Goal: Task Accomplishment & Management: Use online tool/utility

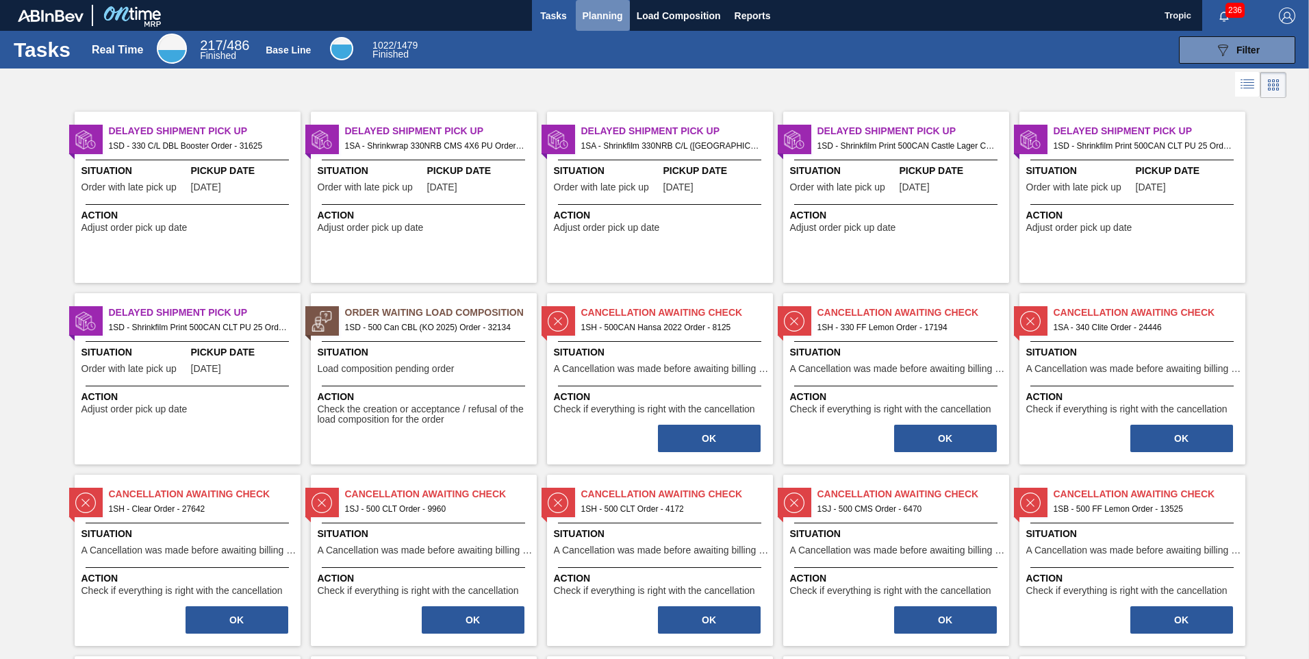
click at [598, 14] on span "Planning" at bounding box center [603, 16] width 40 height 16
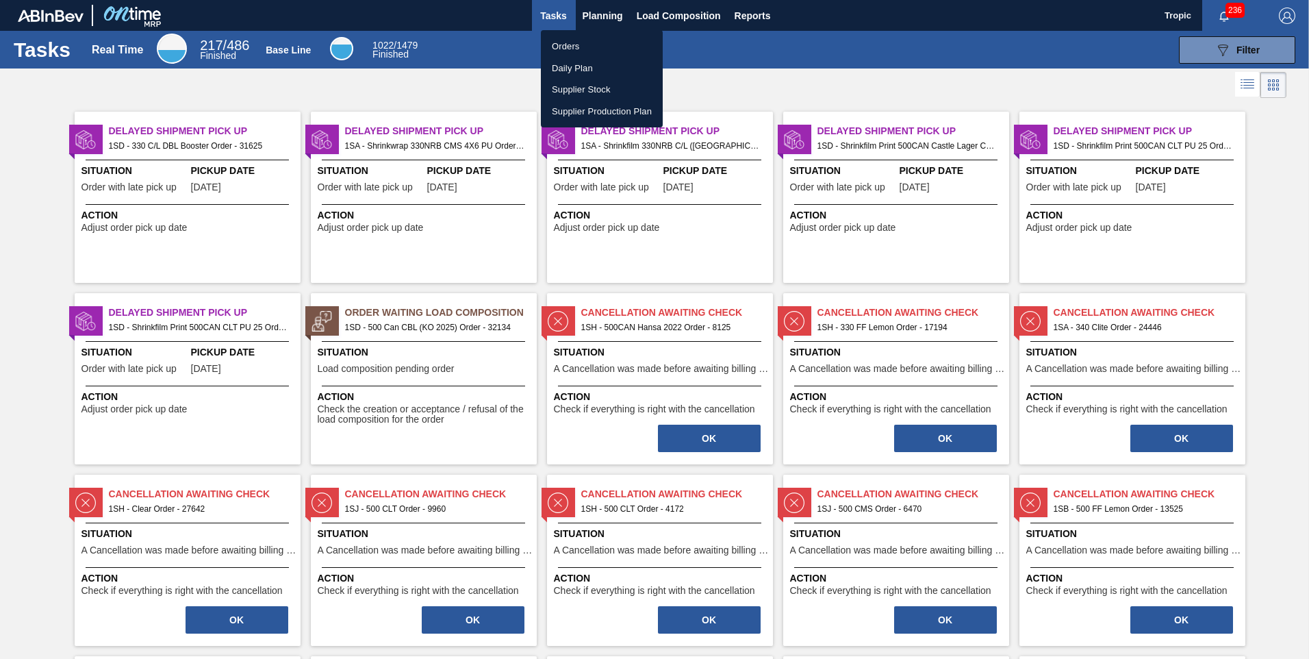
click at [572, 47] on li "Orders" at bounding box center [602, 47] width 122 height 22
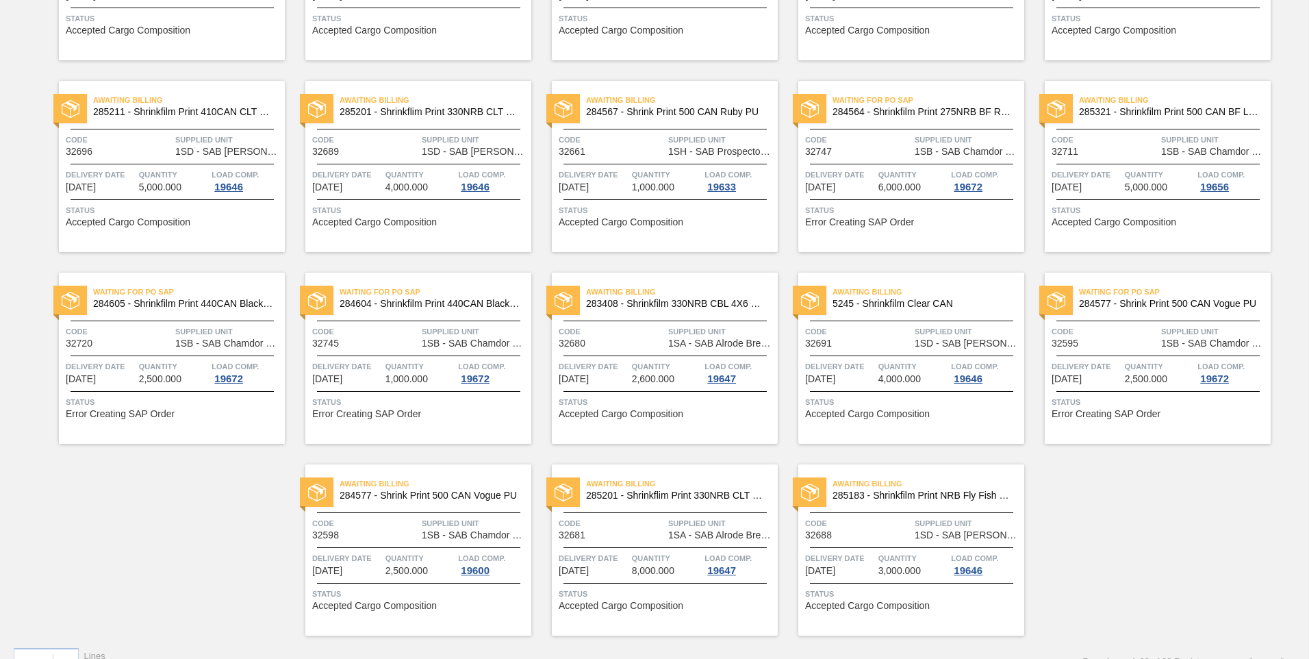
scroll to position [455, 0]
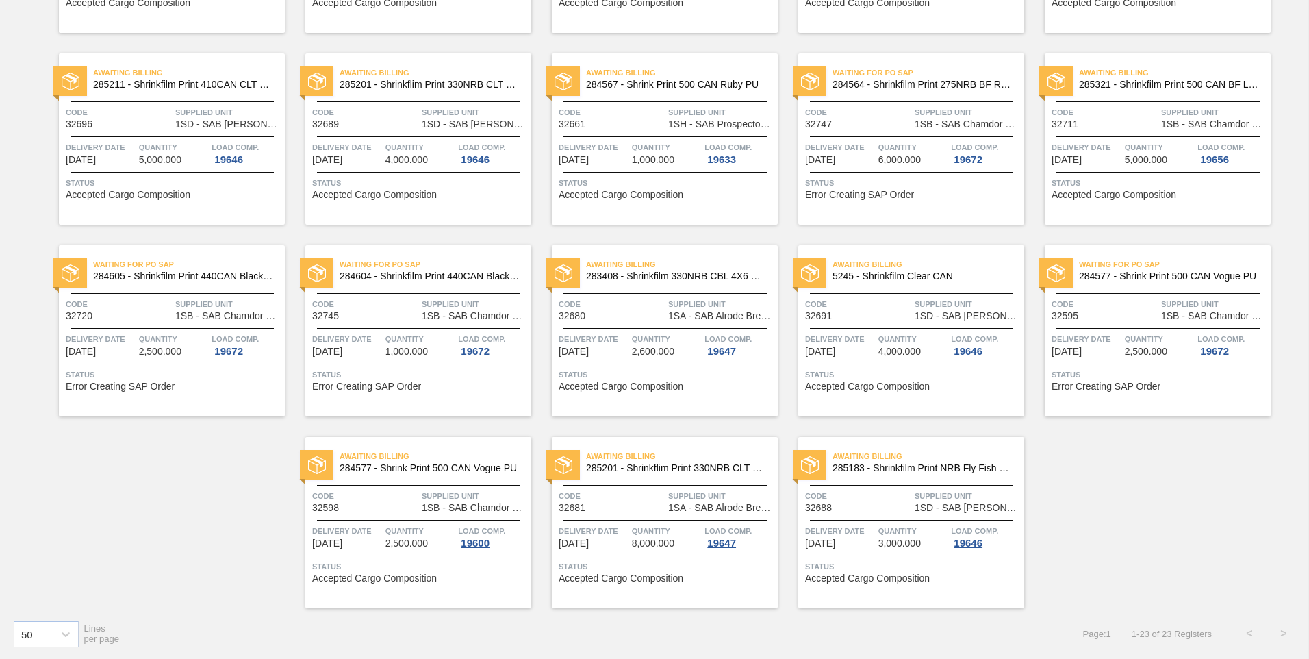
click at [1135, 373] on span "Status" at bounding box center [1160, 375] width 216 height 14
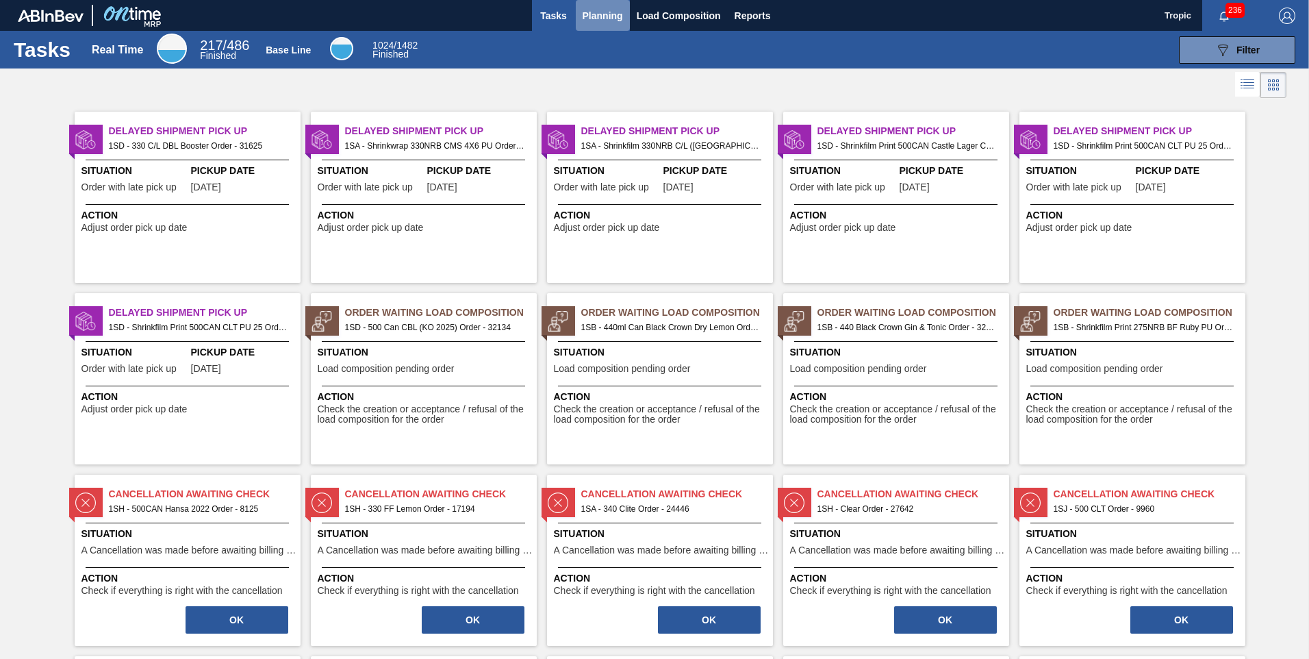
click at [614, 12] on span "Planning" at bounding box center [603, 16] width 40 height 16
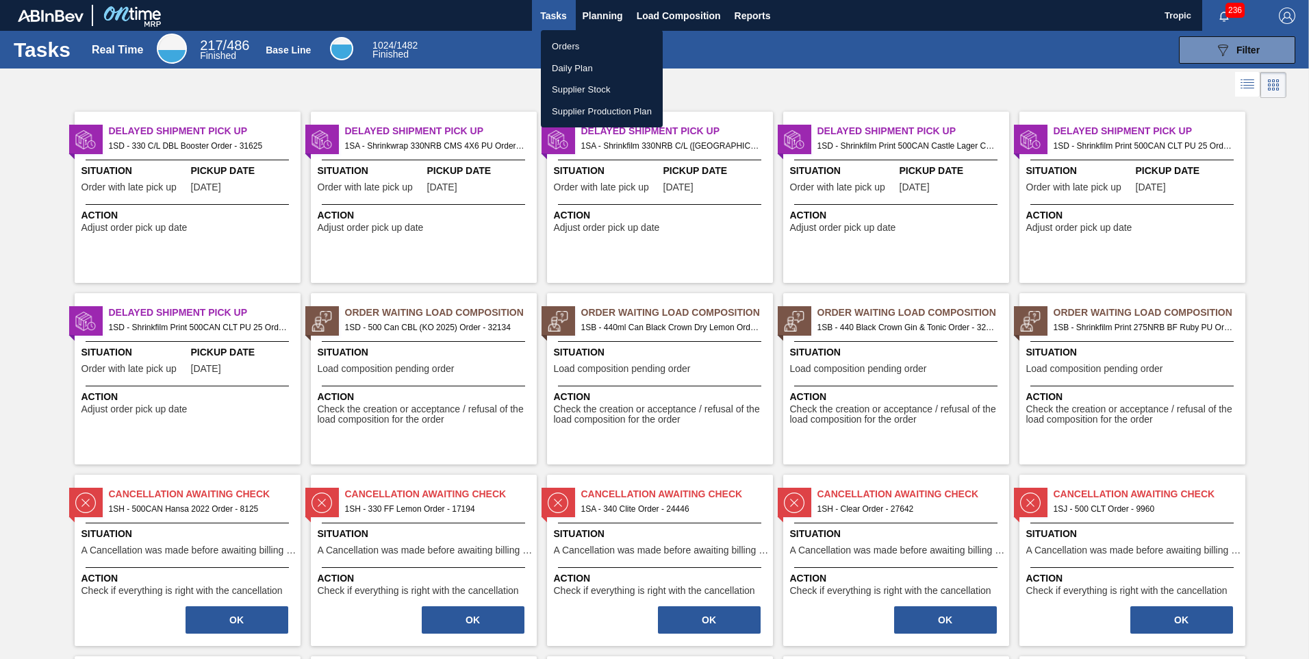
click at [583, 49] on li "Orders" at bounding box center [602, 47] width 122 height 22
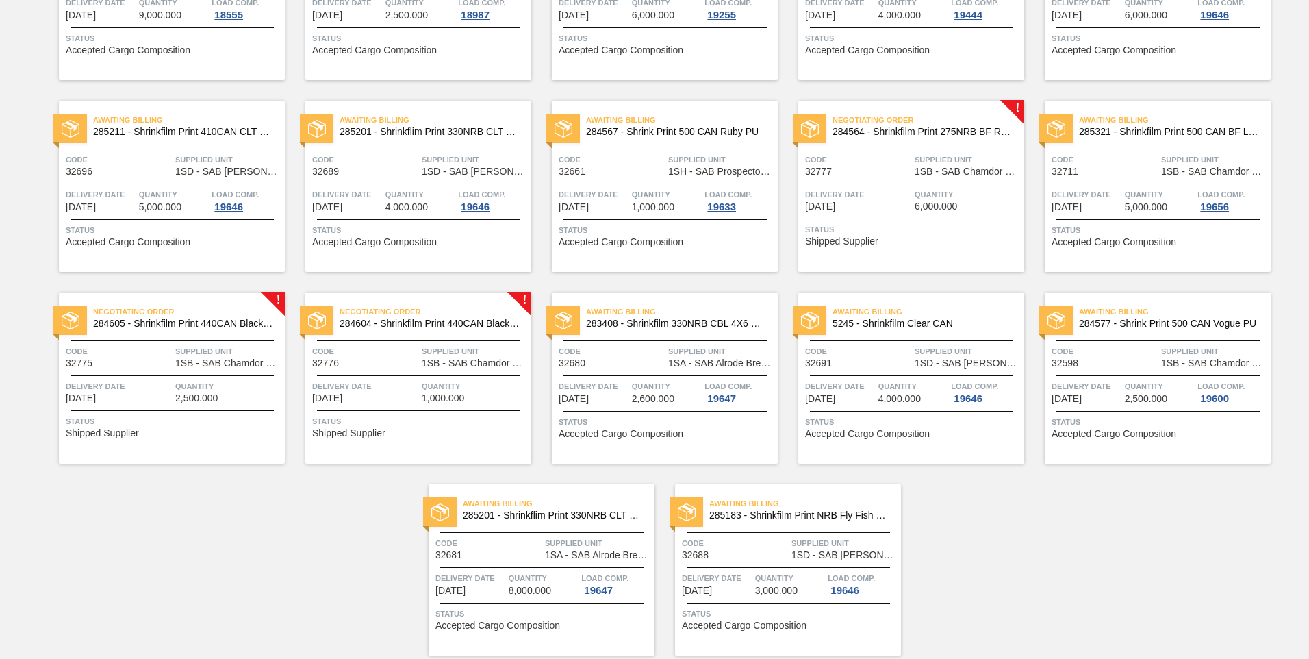
scroll to position [410, 0]
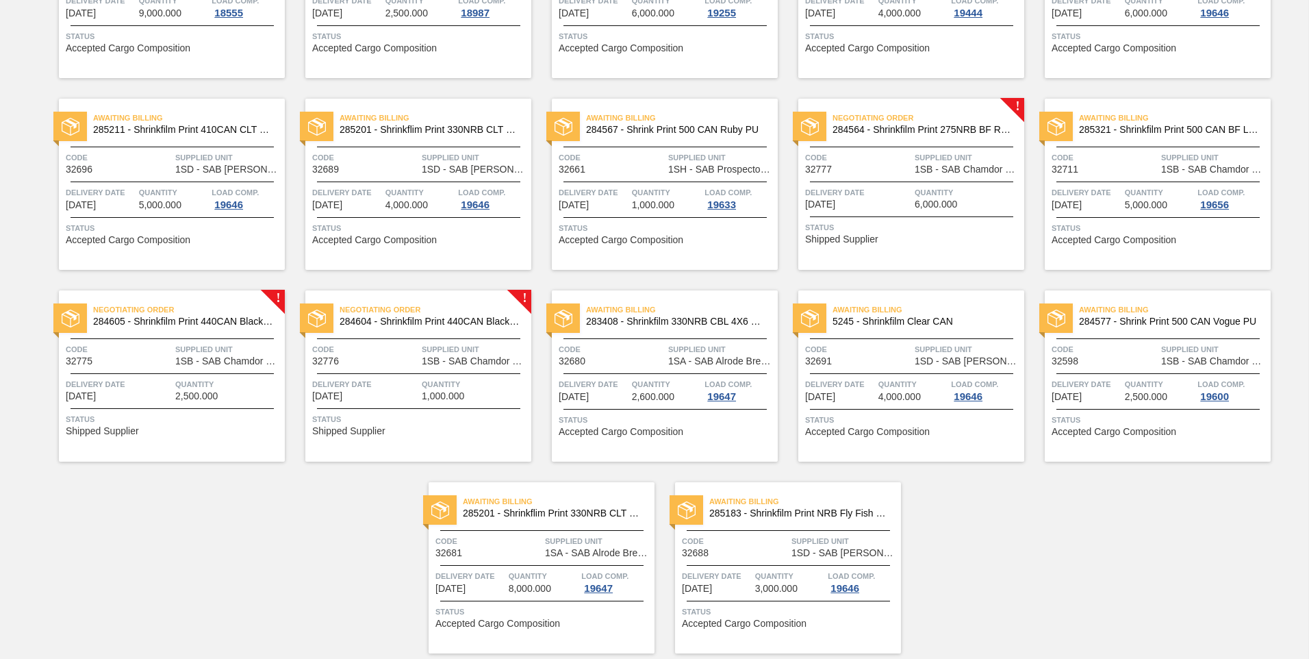
click at [469, 380] on span "Quantity" at bounding box center [475, 384] width 106 height 14
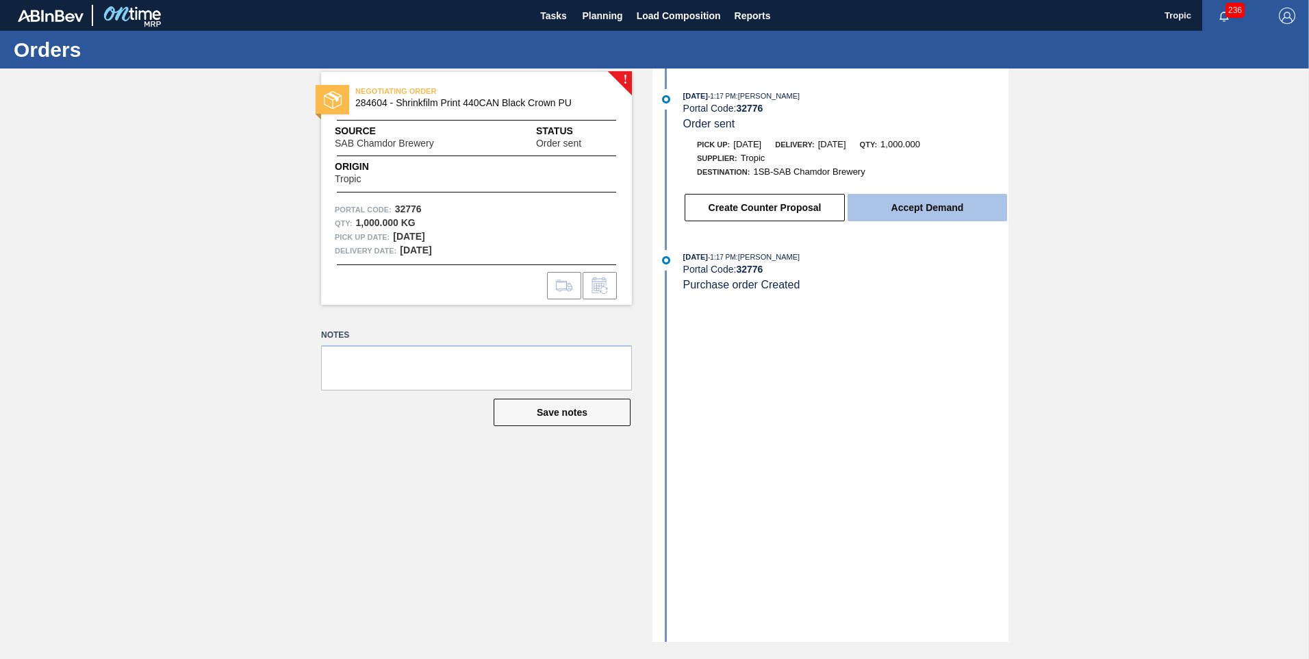
click at [905, 199] on button "Accept Demand" at bounding box center [928, 207] width 160 height 27
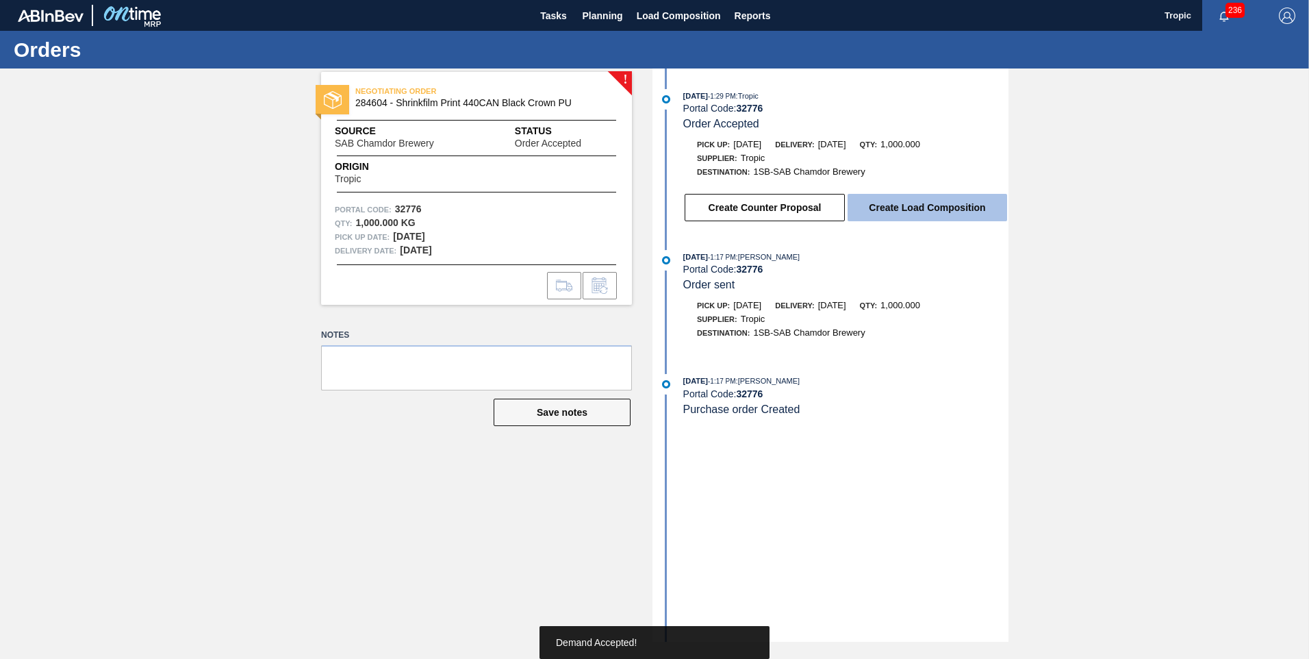
click at [909, 212] on button "Create Load Composition" at bounding box center [928, 207] width 160 height 27
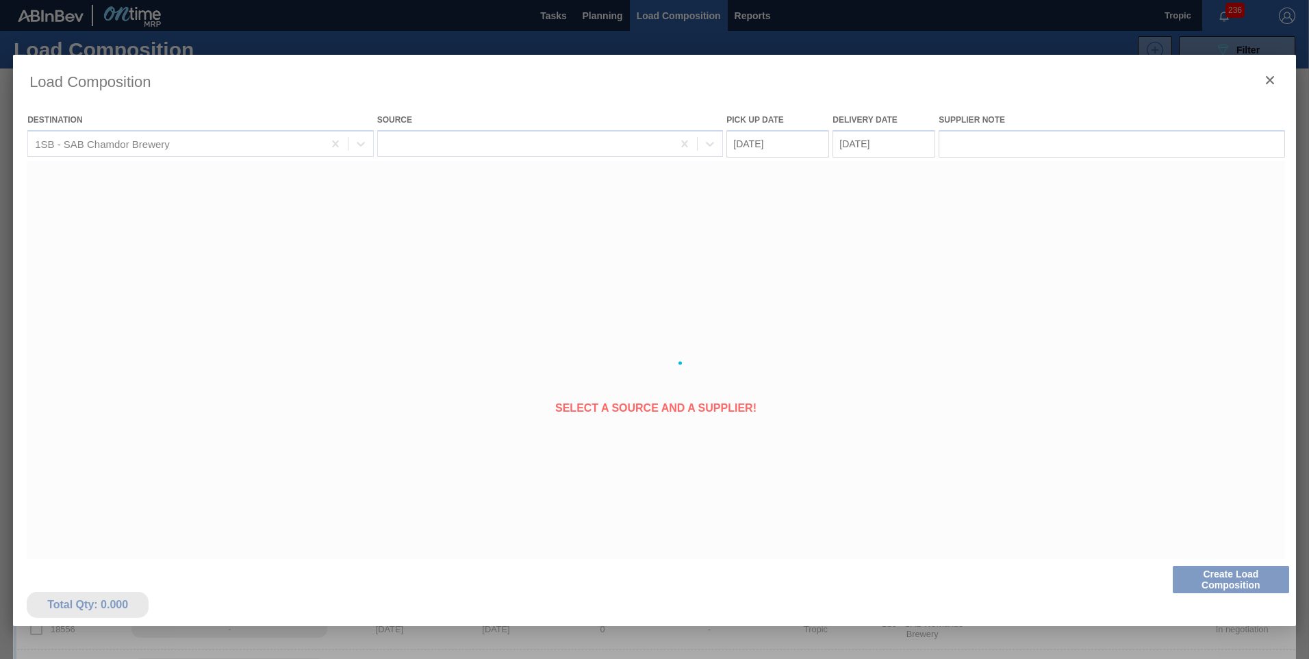
type Date "[DATE]"
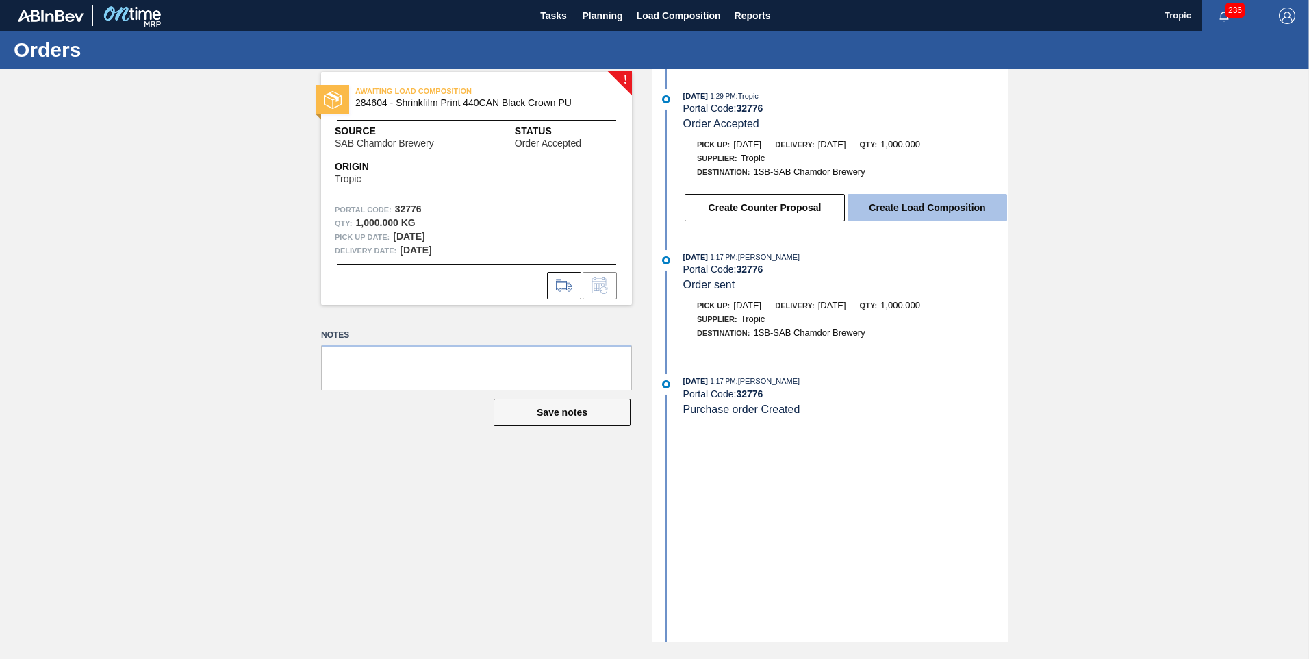
click at [886, 206] on button "Create Load Composition" at bounding box center [928, 207] width 160 height 27
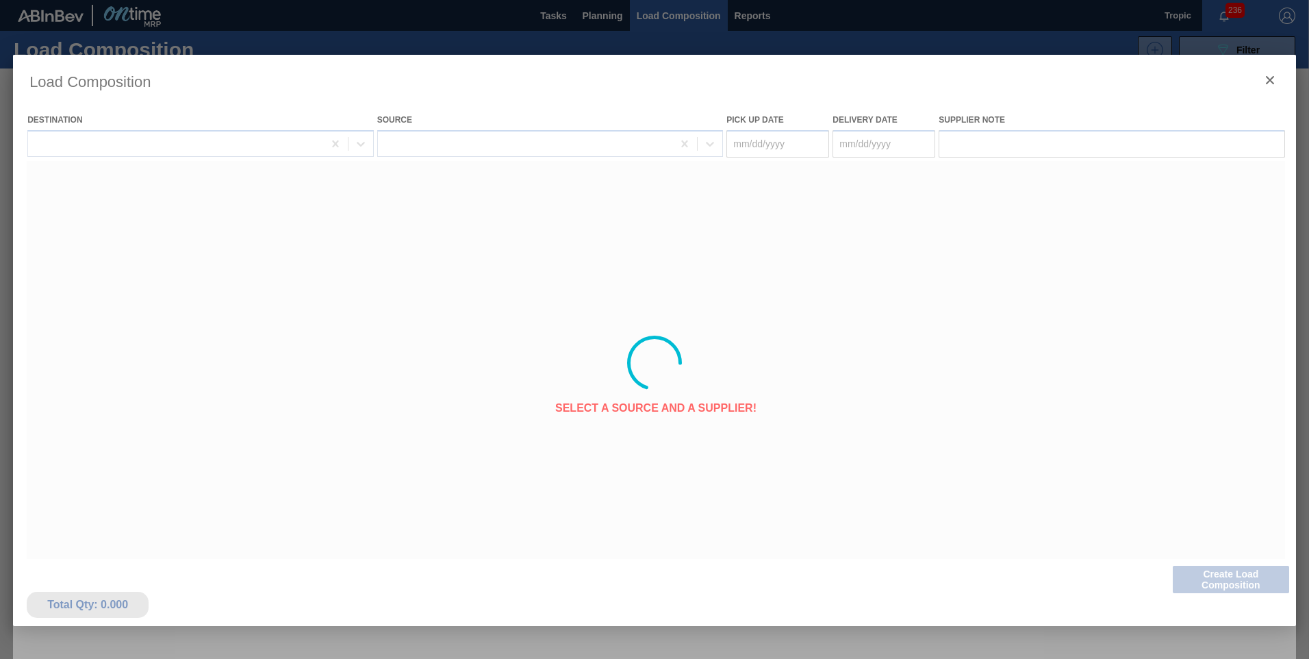
type Date "[DATE]"
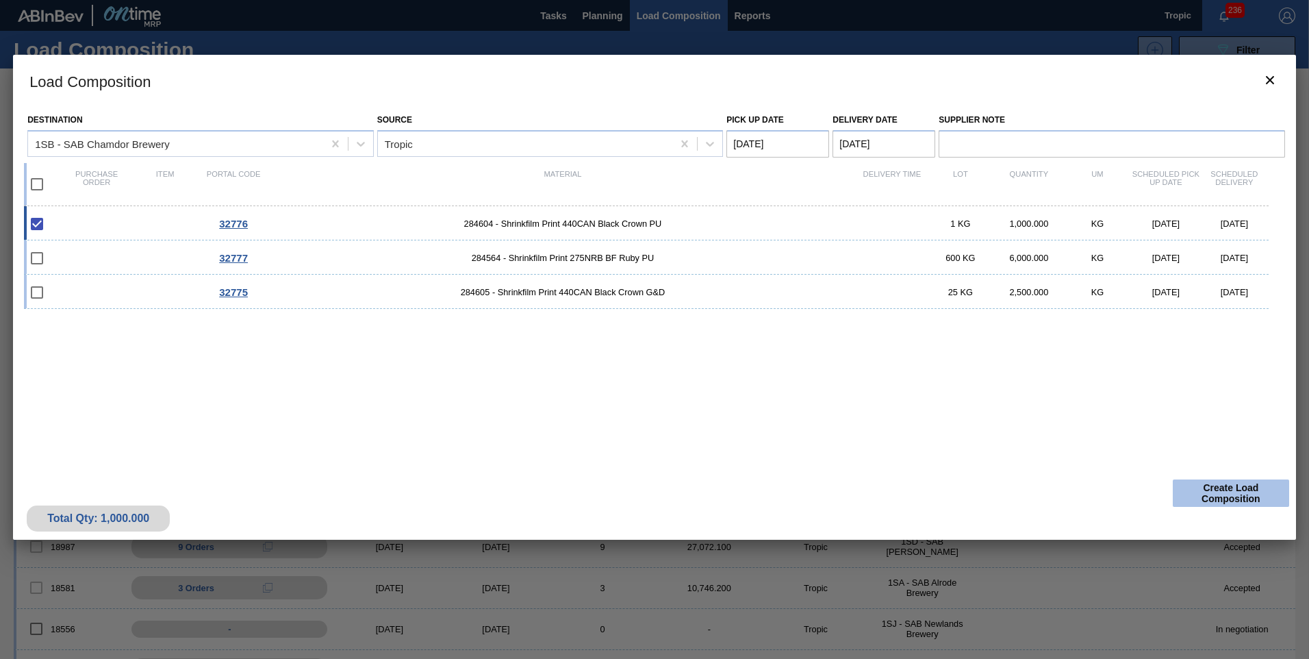
click at [1220, 497] on button "Create Load Composition" at bounding box center [1231, 492] width 116 height 27
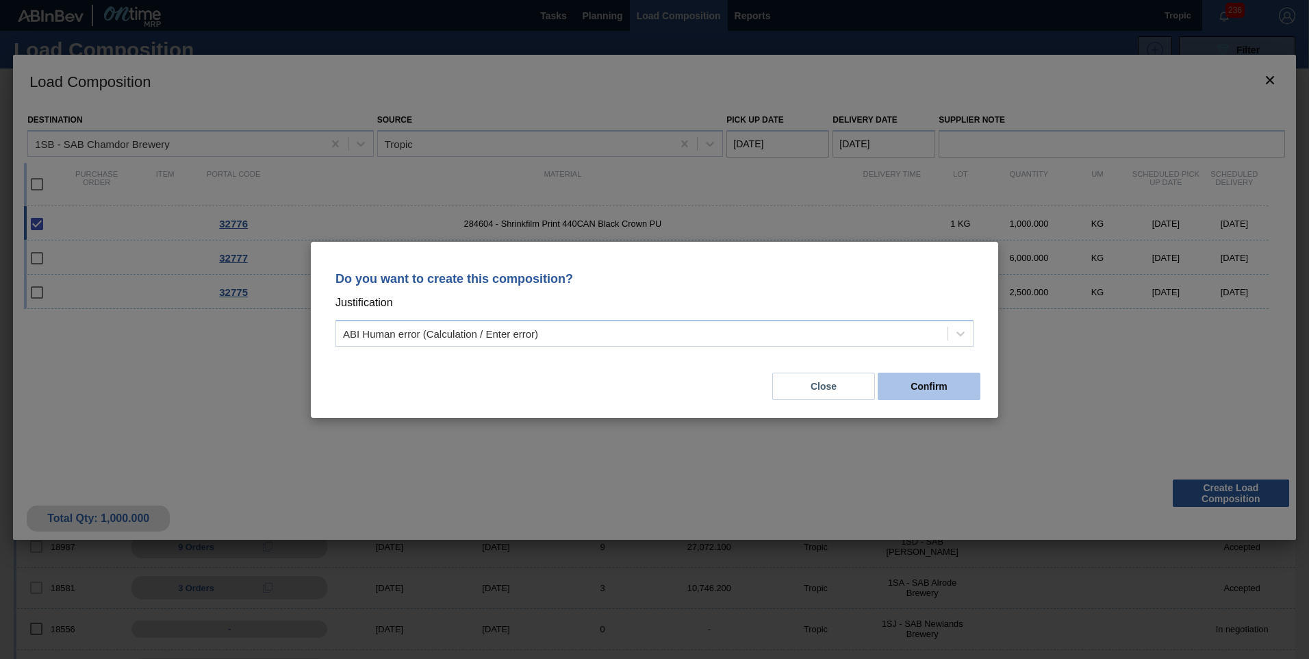
click at [947, 390] on button "Confirm" at bounding box center [929, 386] width 103 height 27
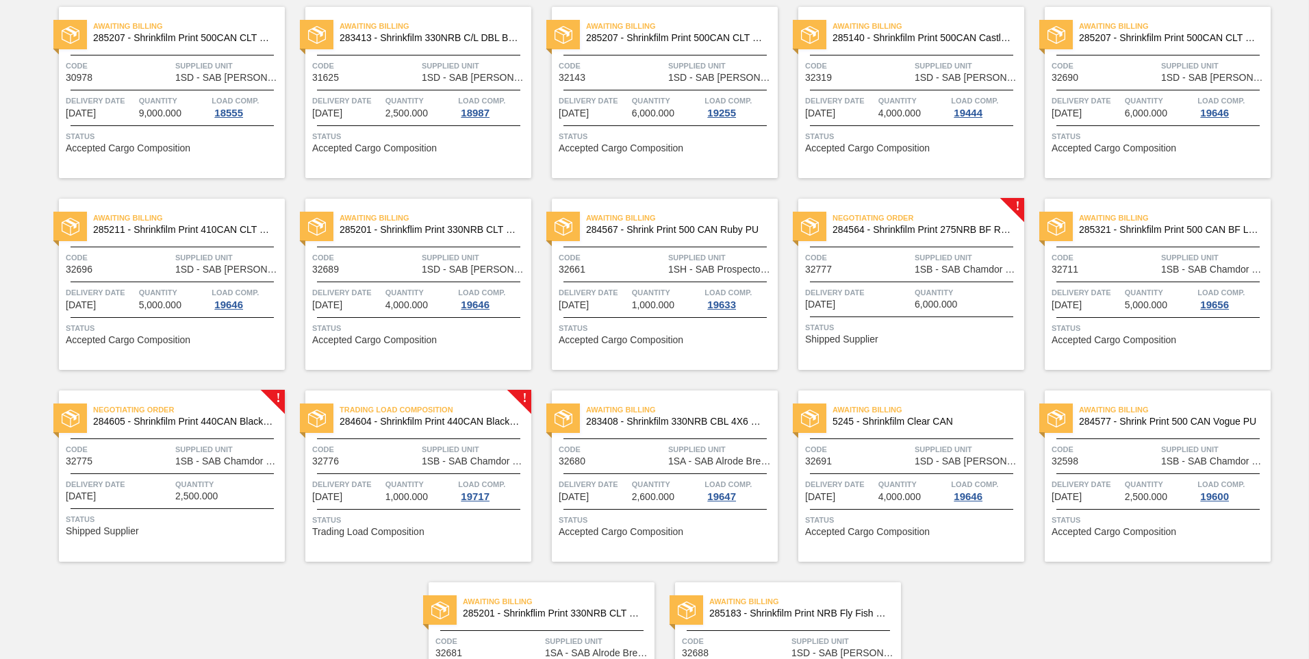
scroll to position [455, 0]
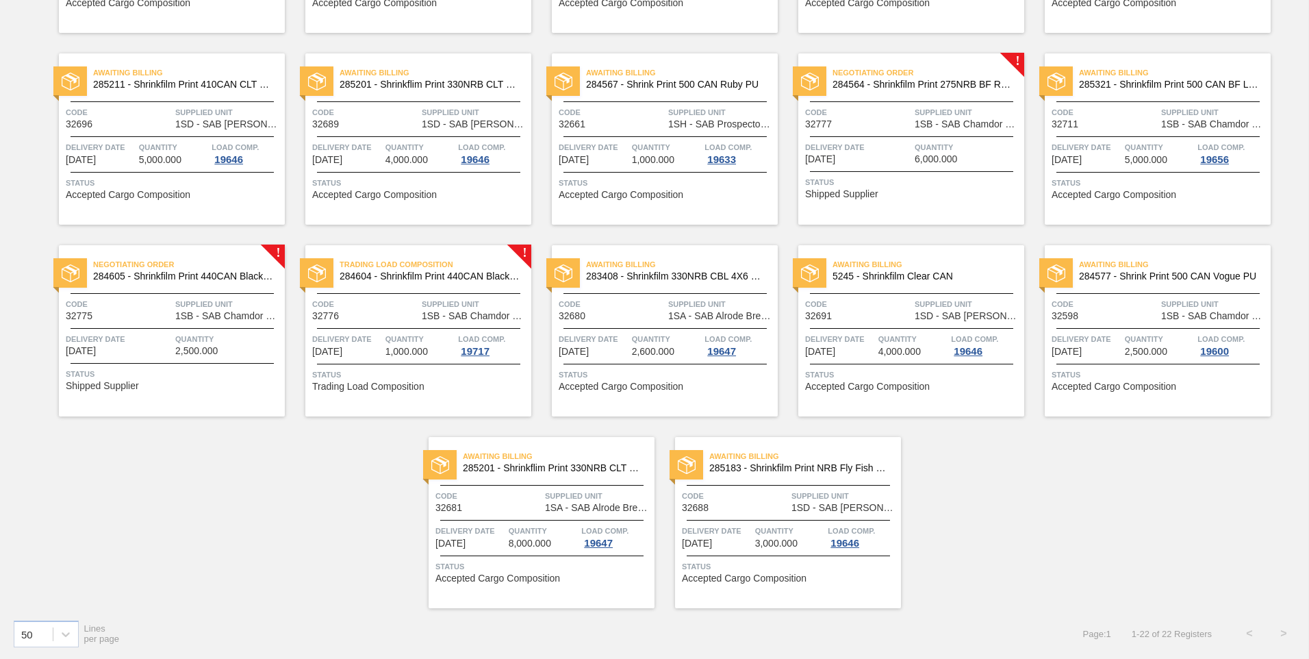
click at [232, 356] on div "Negotiating Order 284605 - Shrinkfilm Print 440CAN Black Crown G&D Code 32775 S…" at bounding box center [172, 330] width 226 height 171
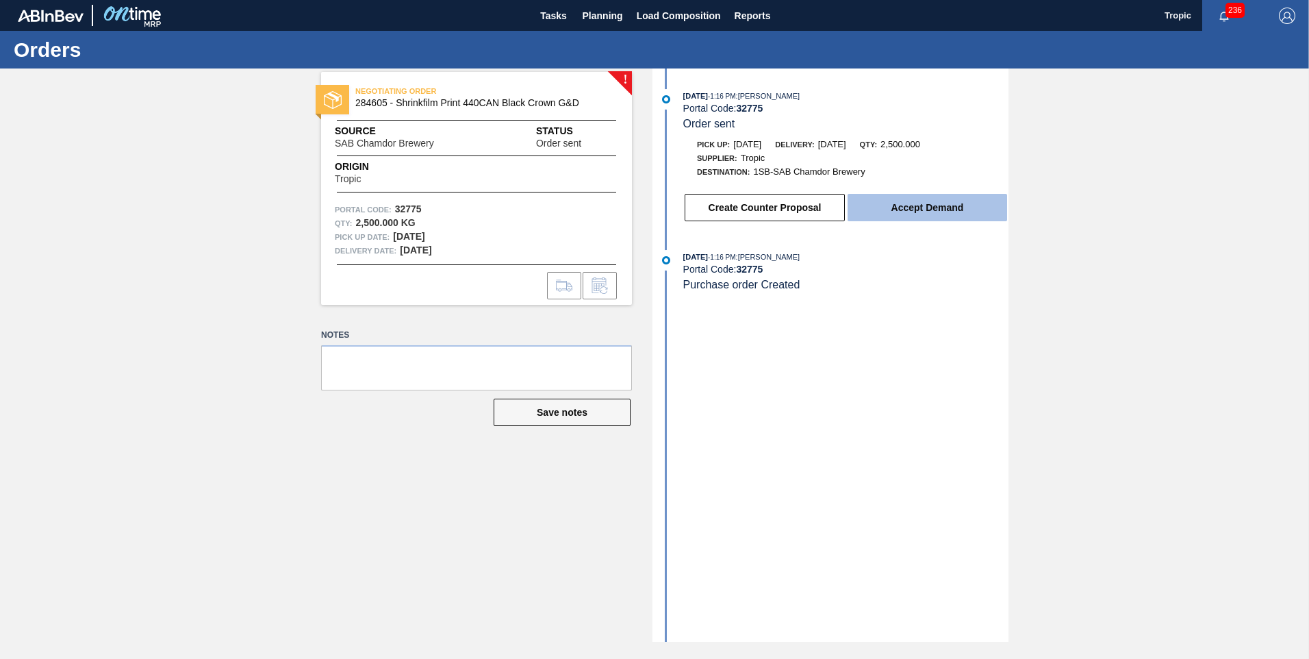
click at [927, 212] on button "Accept Demand" at bounding box center [928, 207] width 160 height 27
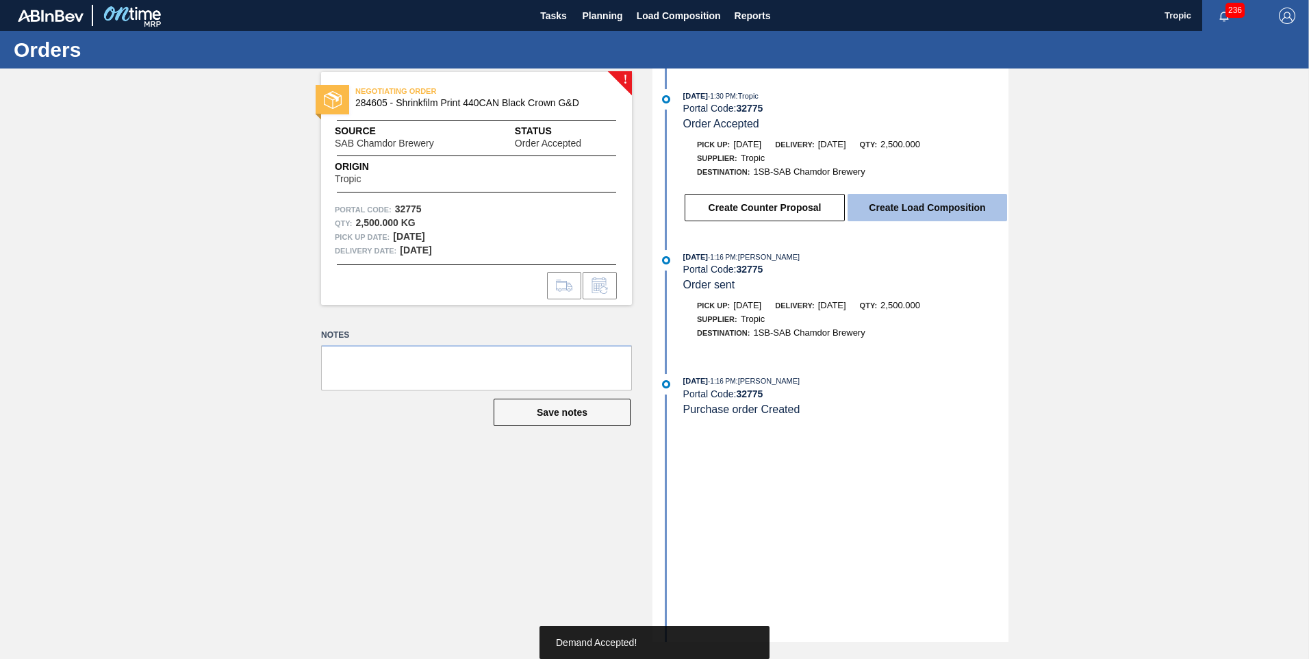
click at [909, 212] on button "Create Load Composition" at bounding box center [928, 207] width 160 height 27
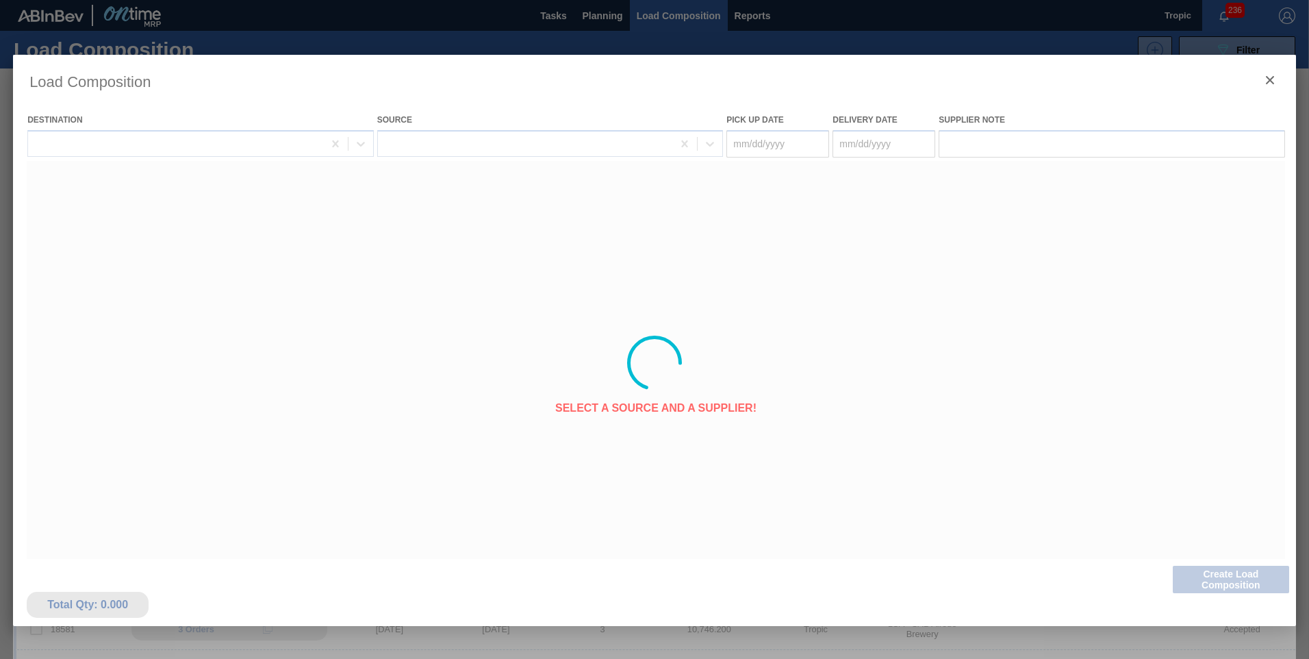
type Date "[DATE]"
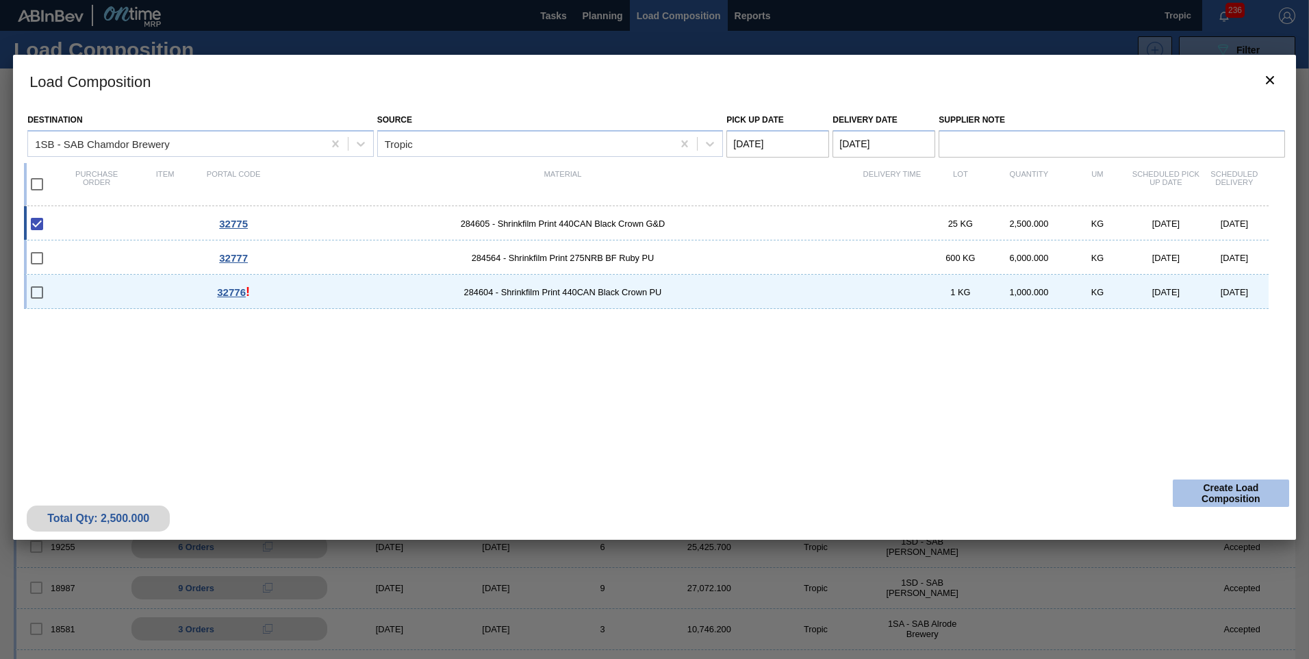
click at [1205, 493] on button "Create Load Composition" at bounding box center [1231, 492] width 116 height 27
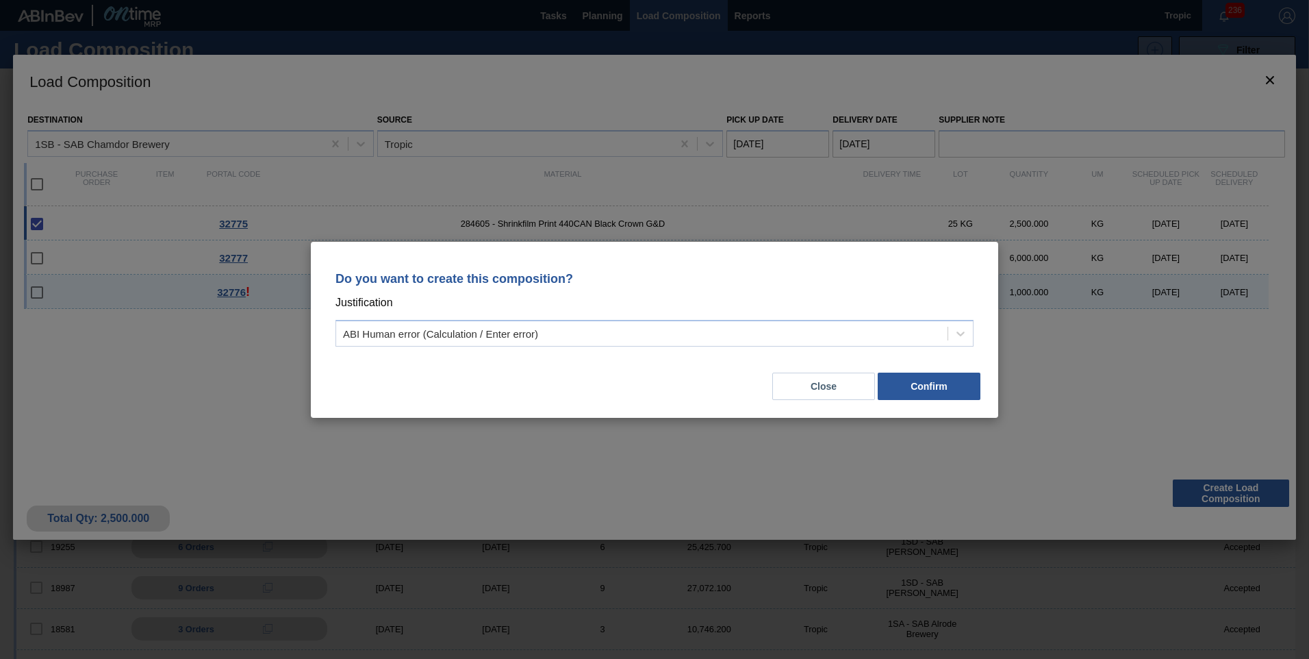
click at [962, 401] on div "Do you want to create this composition? Justification ABI Human error (Calculat…" at bounding box center [655, 330] width 688 height 176
click at [938, 385] on button "Confirm" at bounding box center [929, 386] width 103 height 27
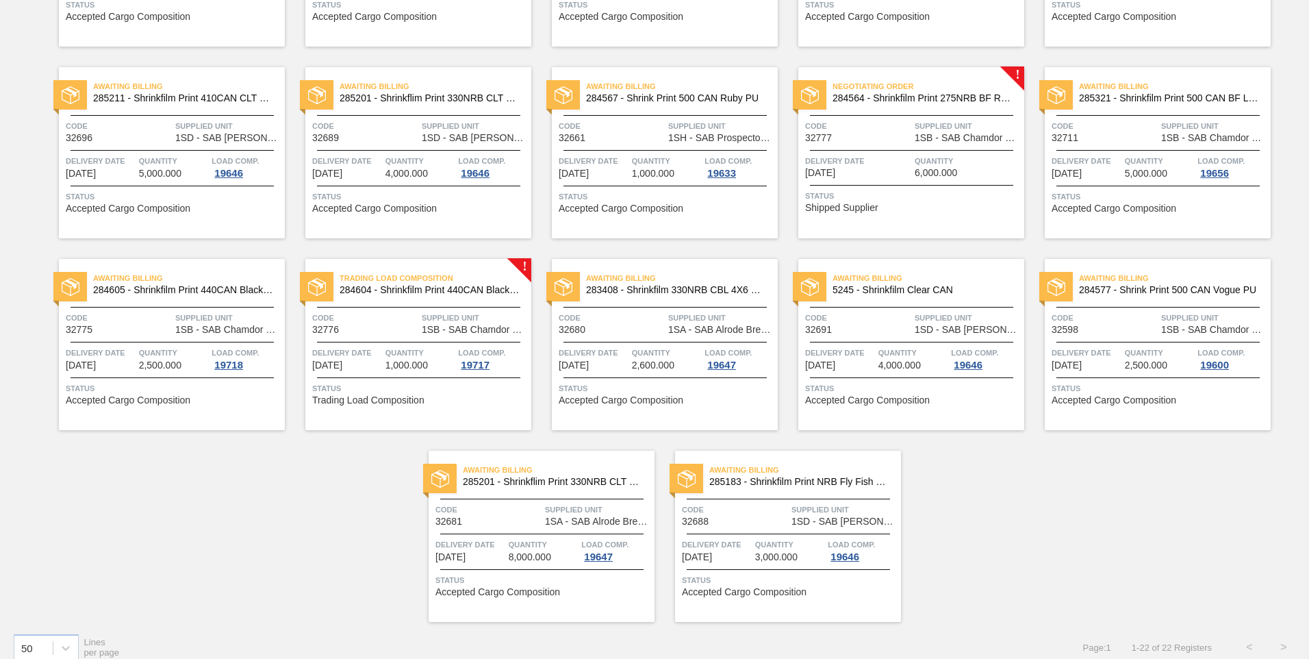
scroll to position [455, 0]
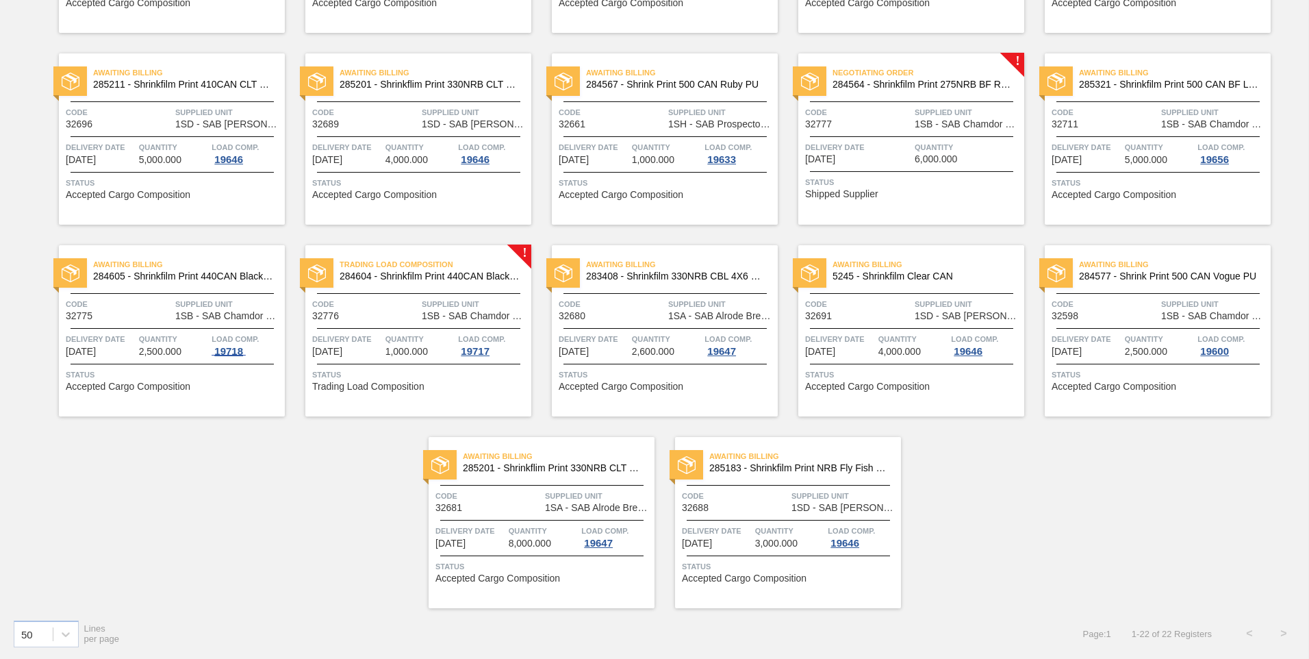
click at [221, 349] on div "19718" at bounding box center [229, 351] width 34 height 11
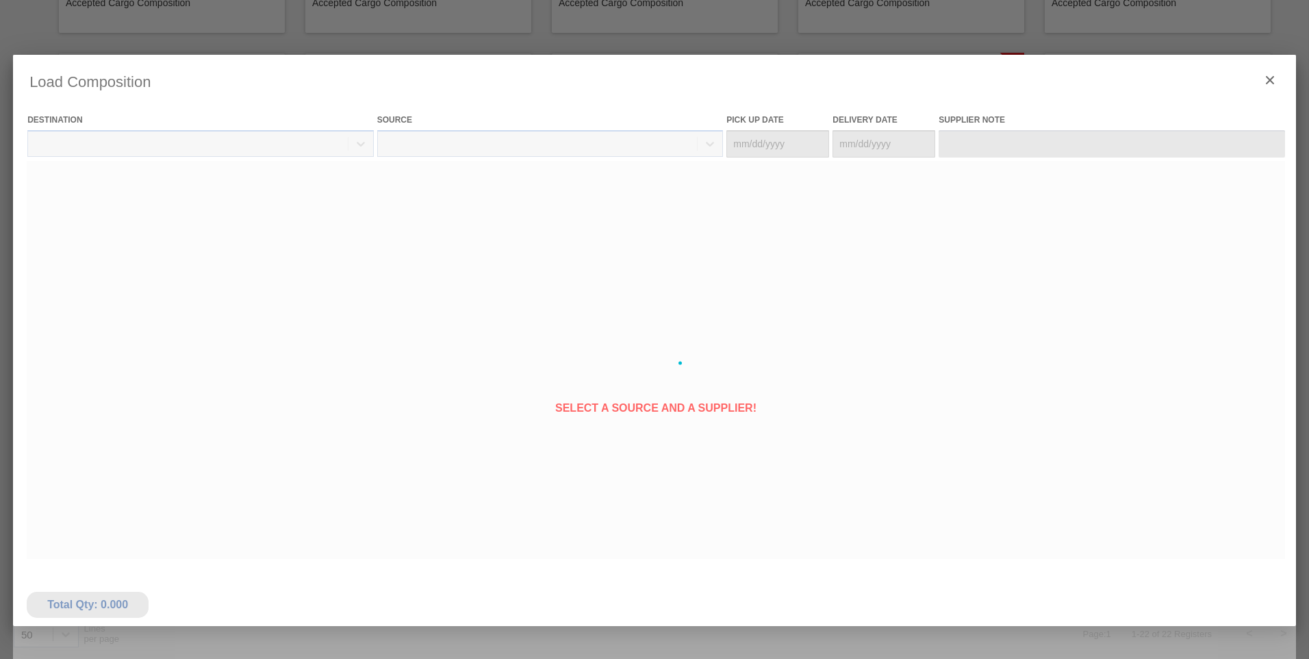
type Date "[DATE]"
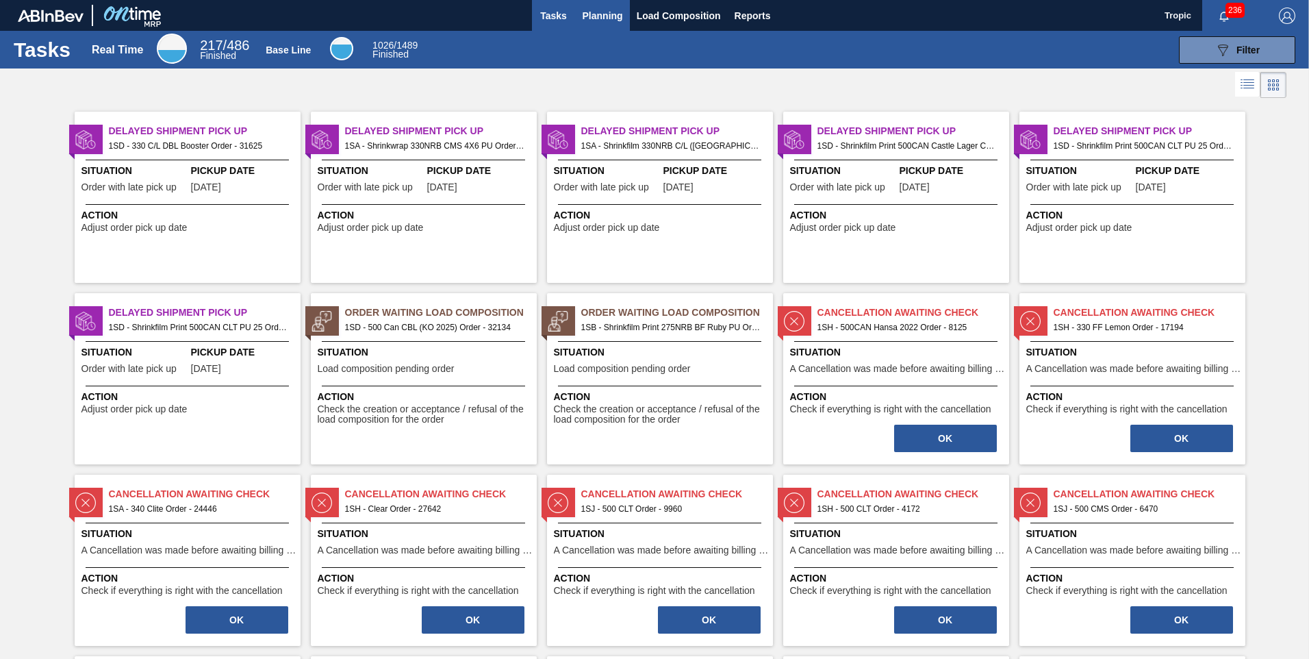
click at [607, 18] on span "Planning" at bounding box center [603, 16] width 40 height 16
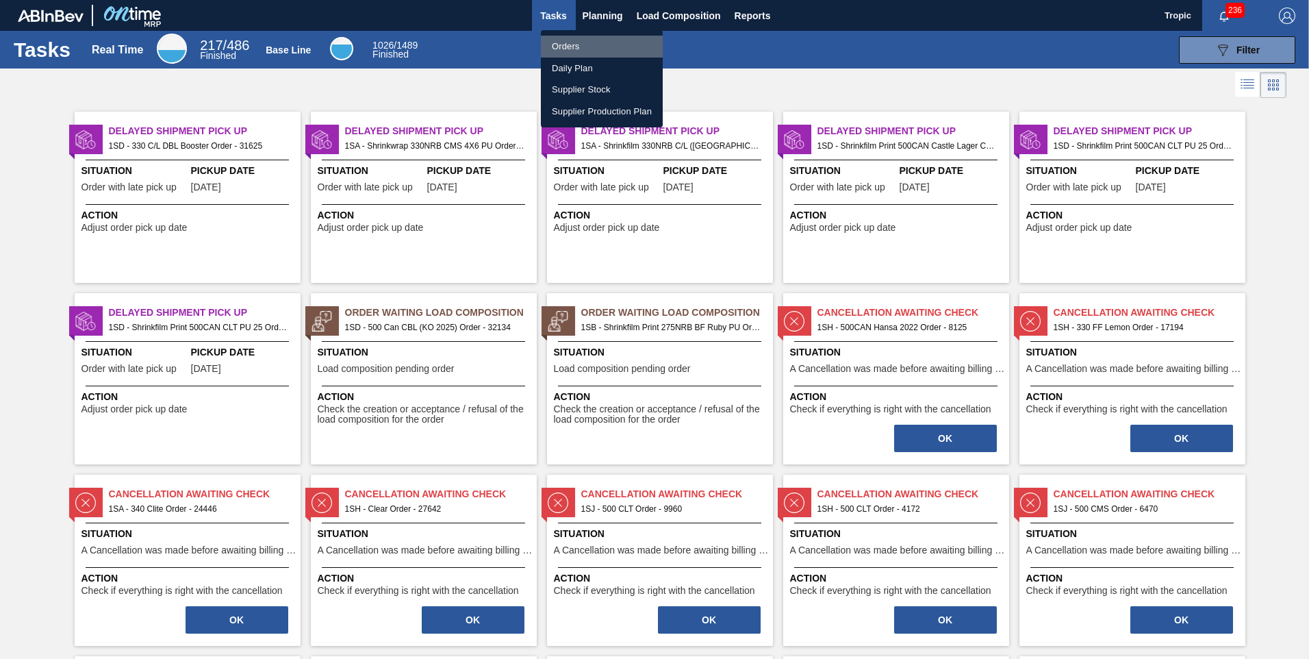
click at [581, 45] on li "Orders" at bounding box center [602, 47] width 122 height 22
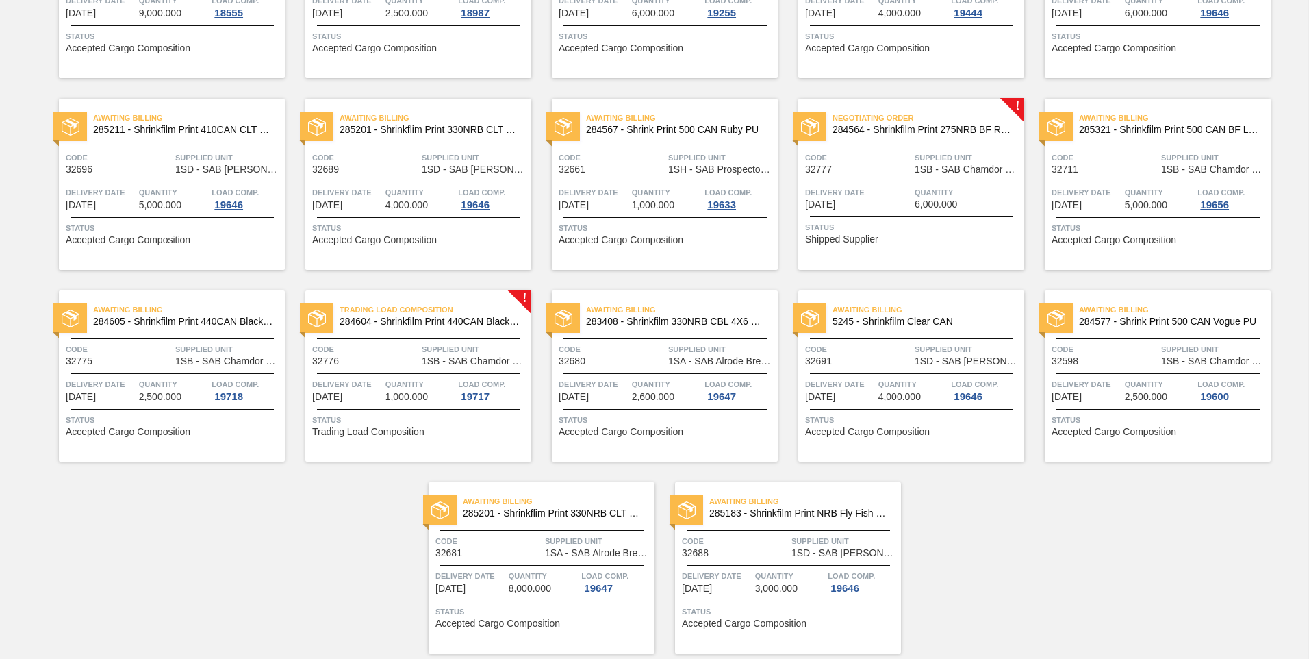
scroll to position [411, 0]
click at [979, 207] on div "Quantity 6,000.000" at bounding box center [968, 197] width 106 height 24
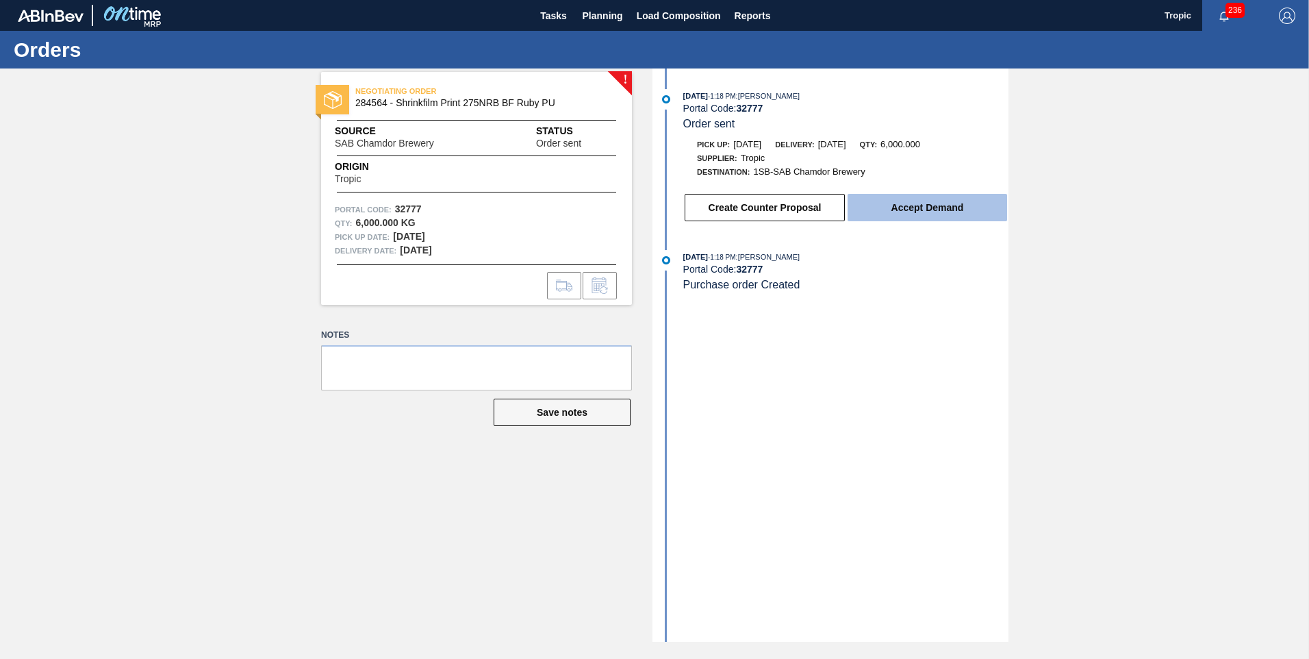
click at [913, 214] on button "Accept Demand" at bounding box center [928, 207] width 160 height 27
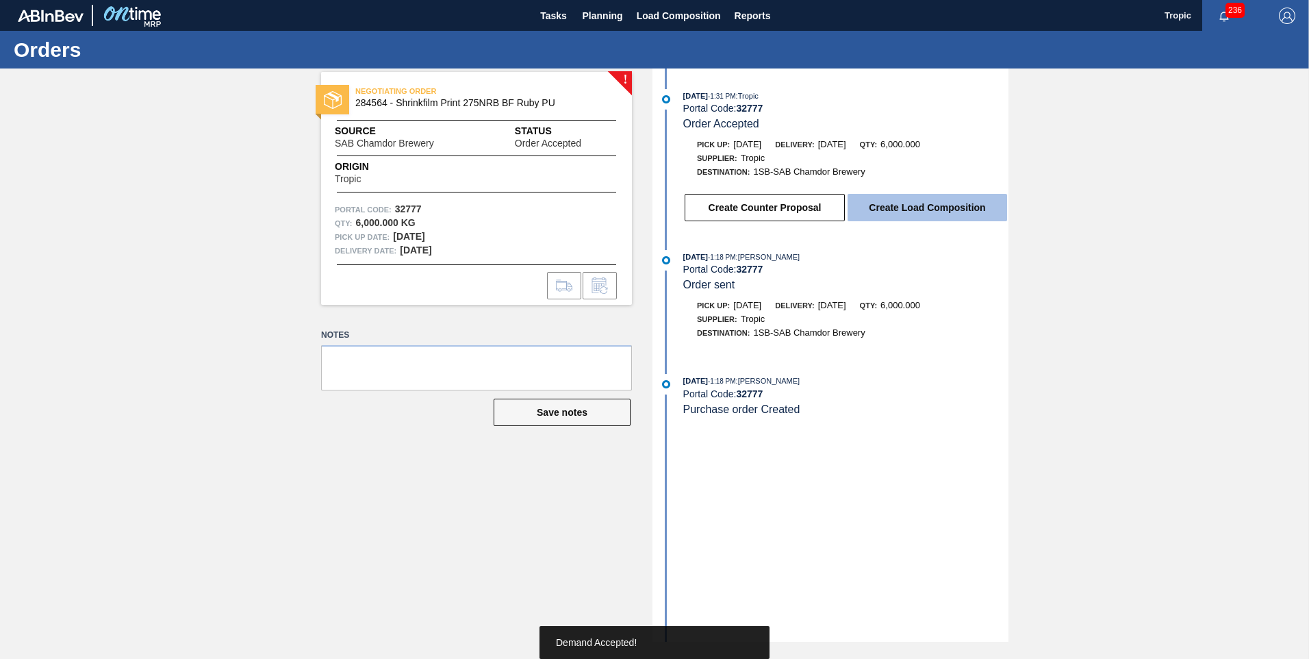
click at [914, 212] on button "Create Load Composition" at bounding box center [928, 207] width 160 height 27
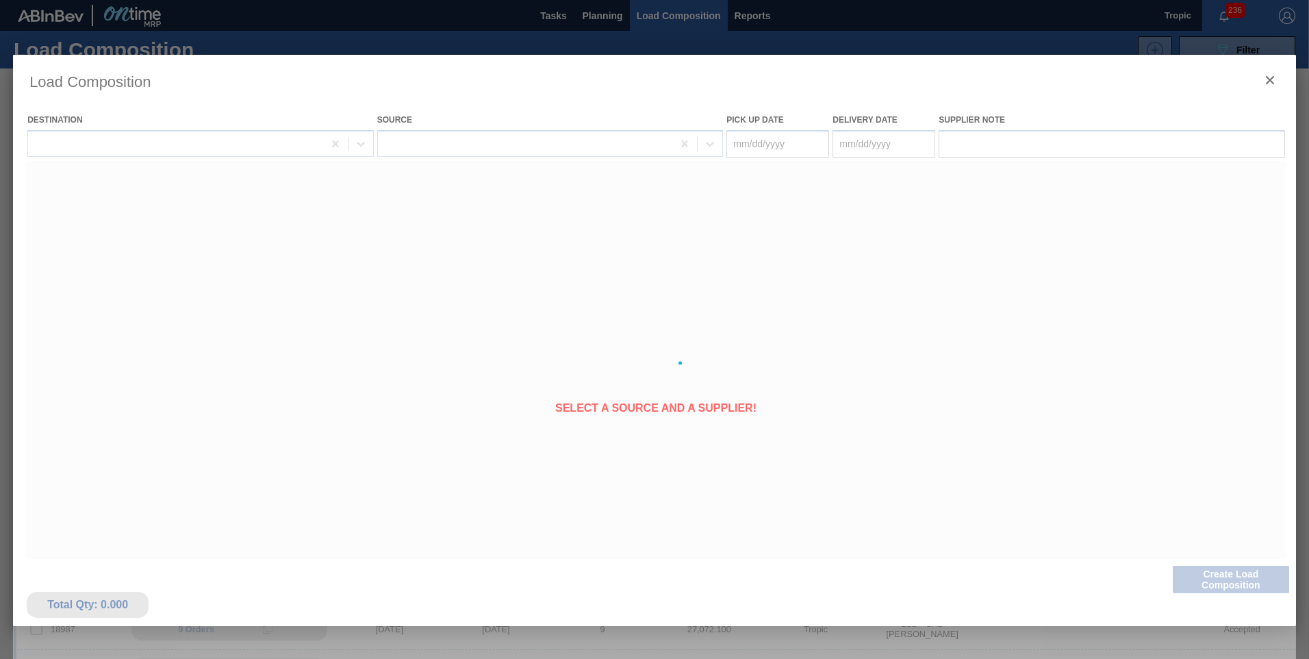
type Date "[DATE]"
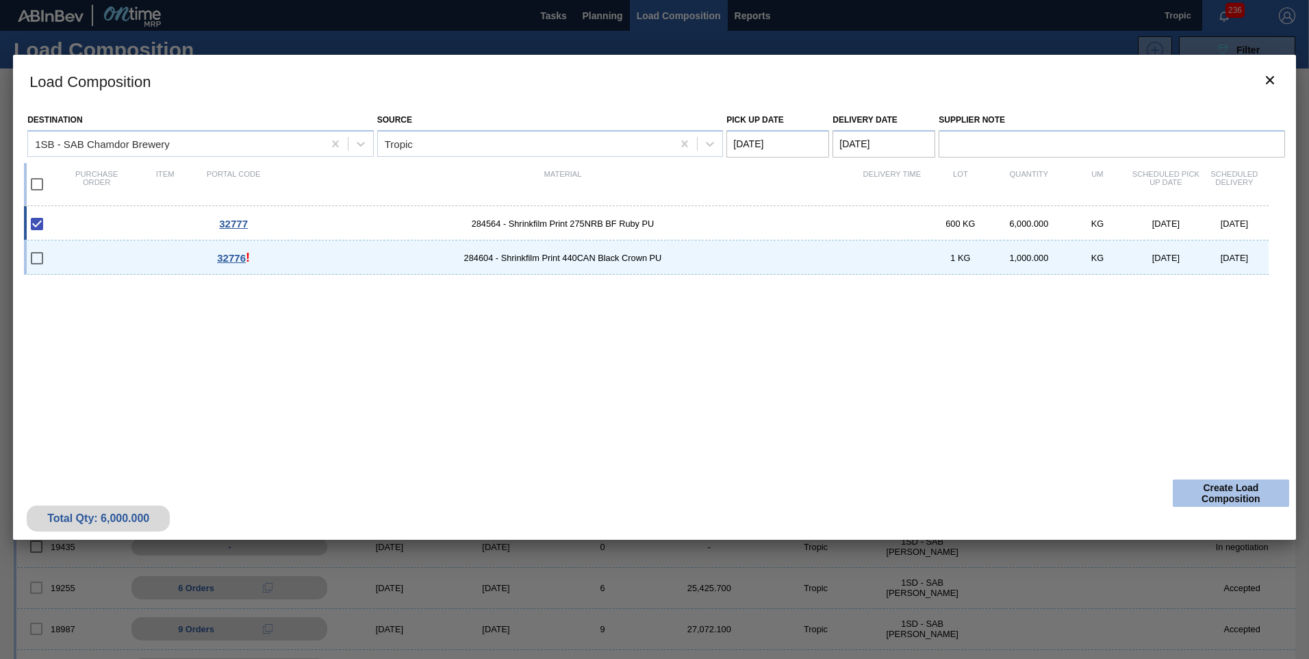
click at [1227, 505] on button "Create Load Composition" at bounding box center [1231, 492] width 116 height 27
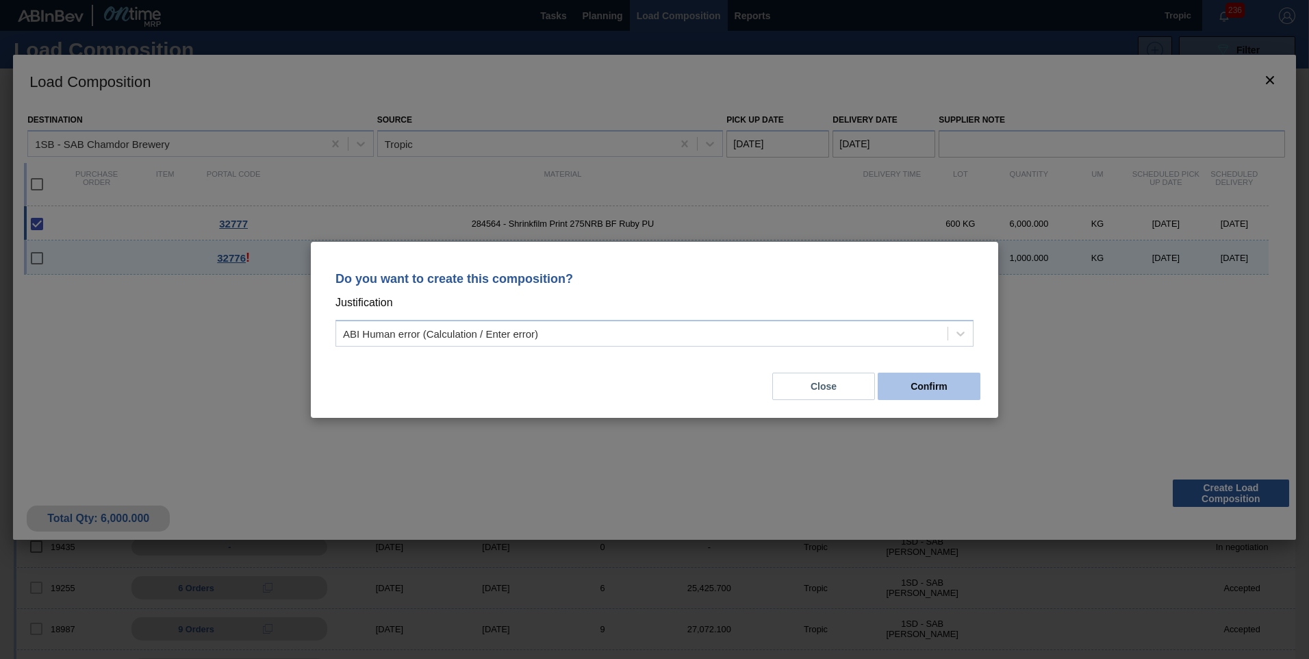
click at [931, 384] on button "Confirm" at bounding box center [929, 386] width 103 height 27
